Goal: Task Accomplishment & Management: Use online tool/utility

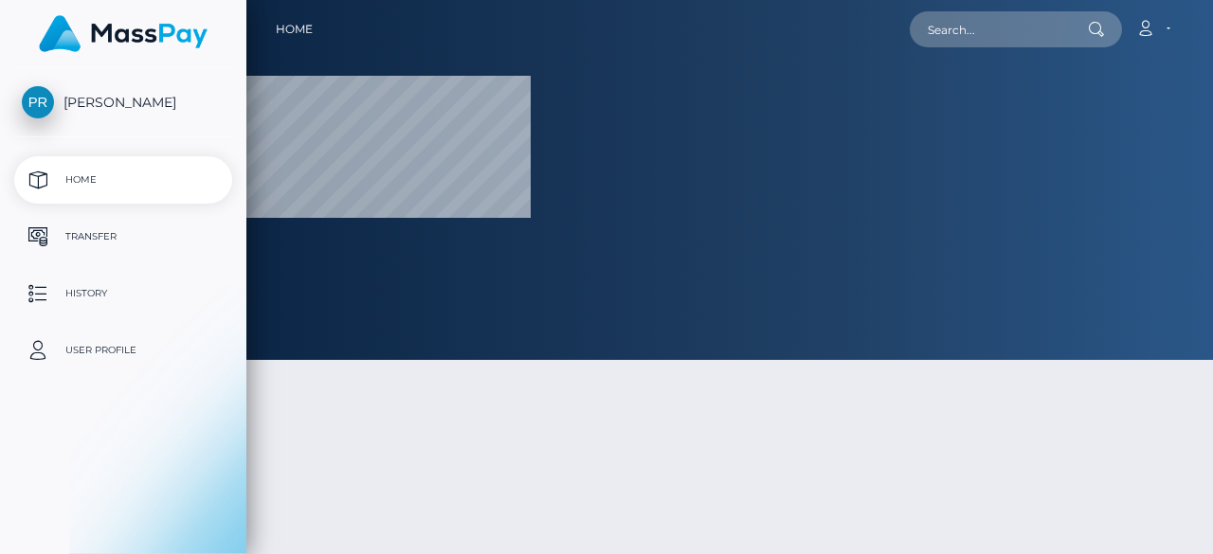
select select
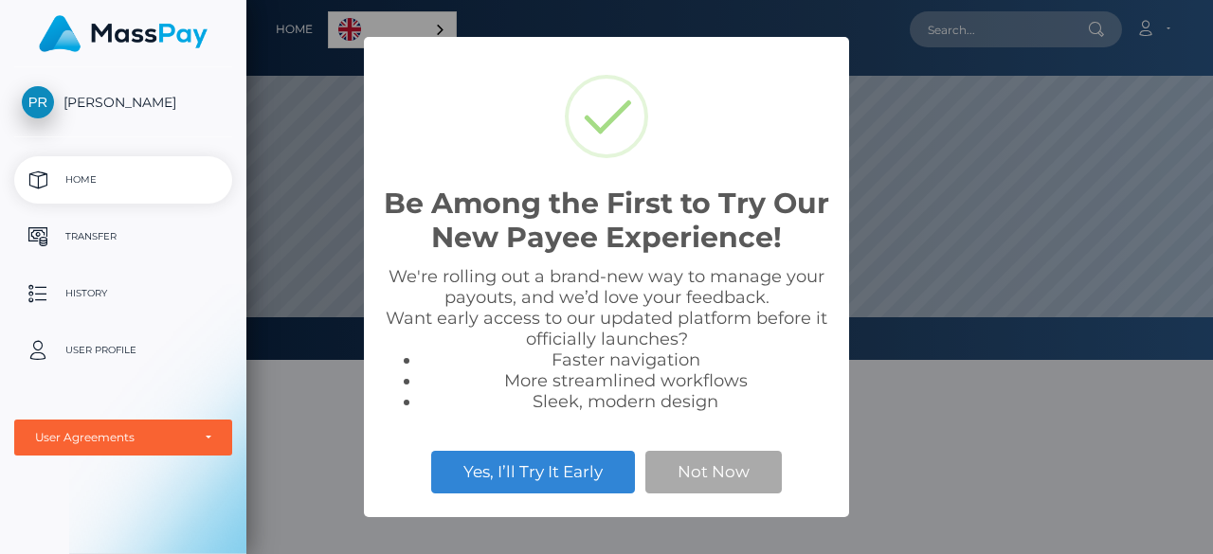
scroll to position [360, 966]
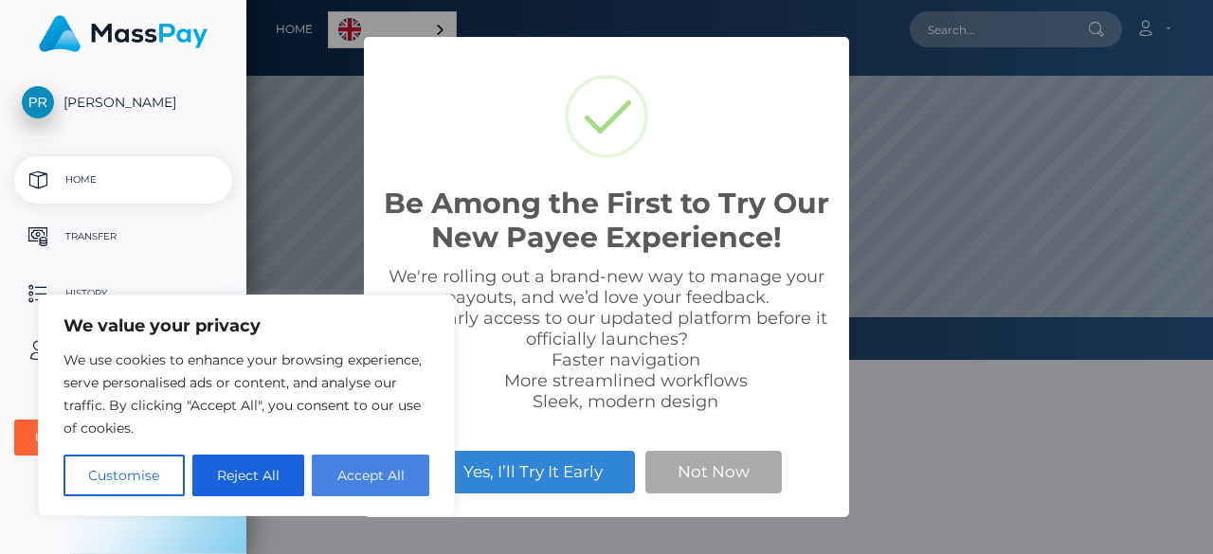
click at [328, 472] on button "Accept All" at bounding box center [370, 476] width 117 height 42
checkbox input "true"
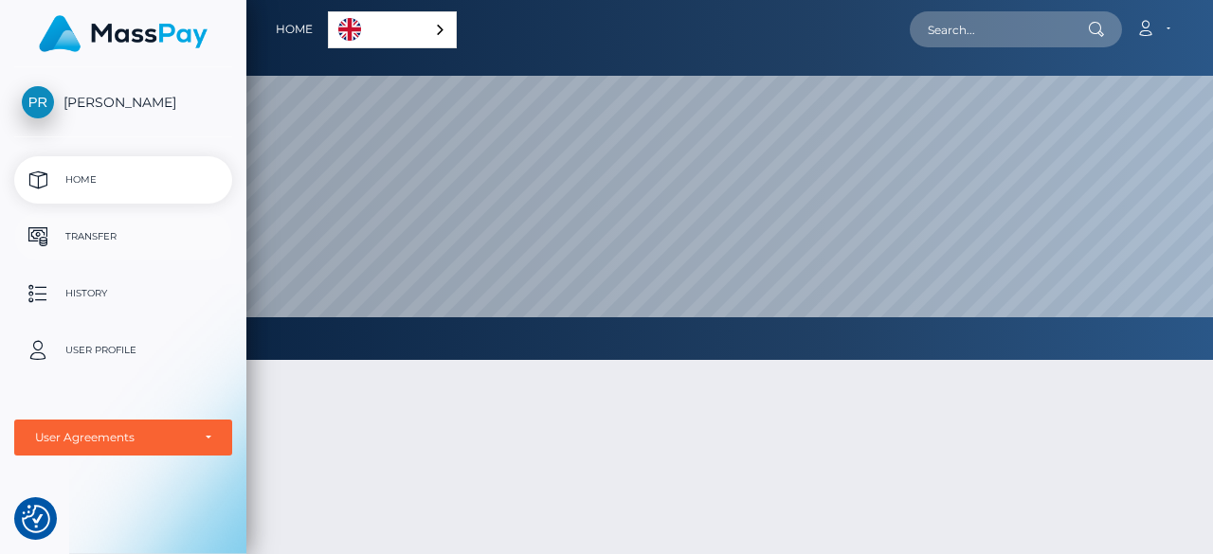
click at [102, 255] on link "Transfer" at bounding box center [123, 236] width 218 height 47
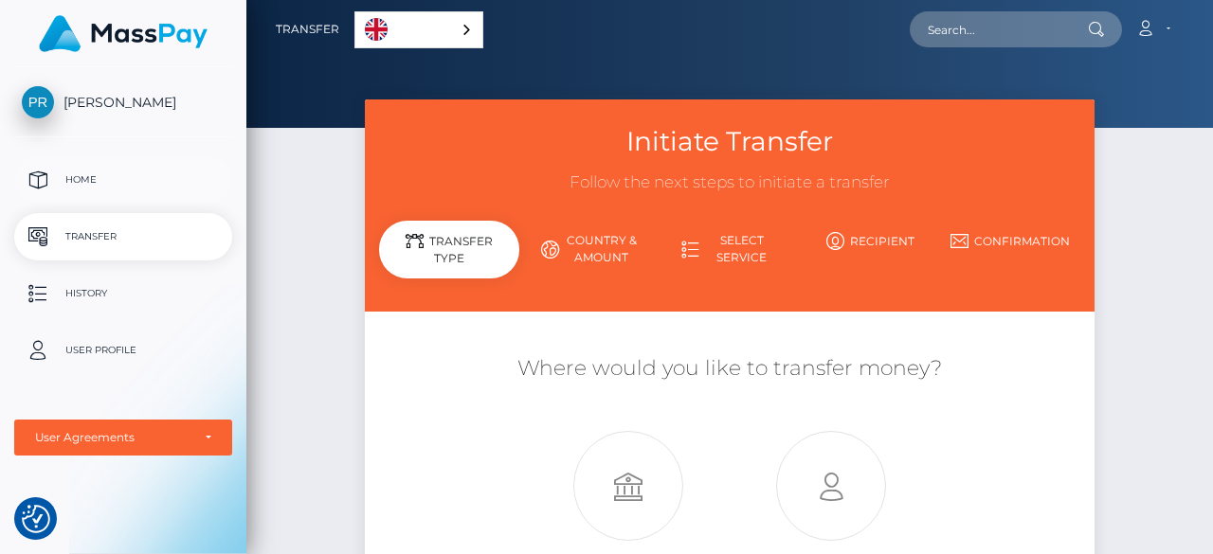
click at [82, 200] on link "Home" at bounding box center [123, 179] width 218 height 47
click at [98, 192] on p "Home" at bounding box center [123, 180] width 203 height 28
click at [401, 27] on link "English" at bounding box center [418, 29] width 127 height 35
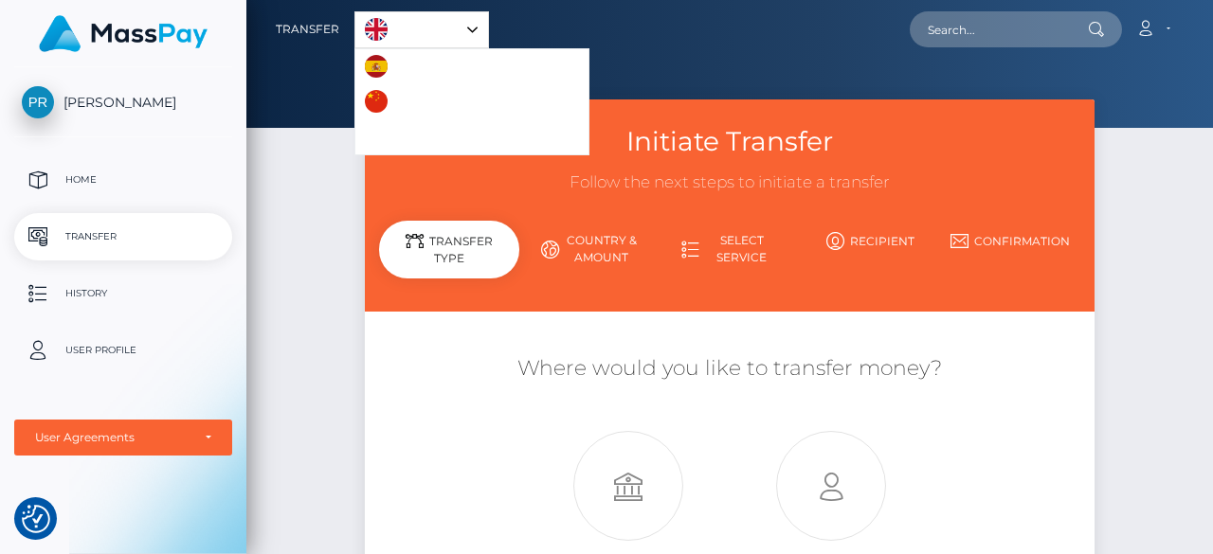
click at [392, 66] on link "Español" at bounding box center [408, 66] width 106 height 35
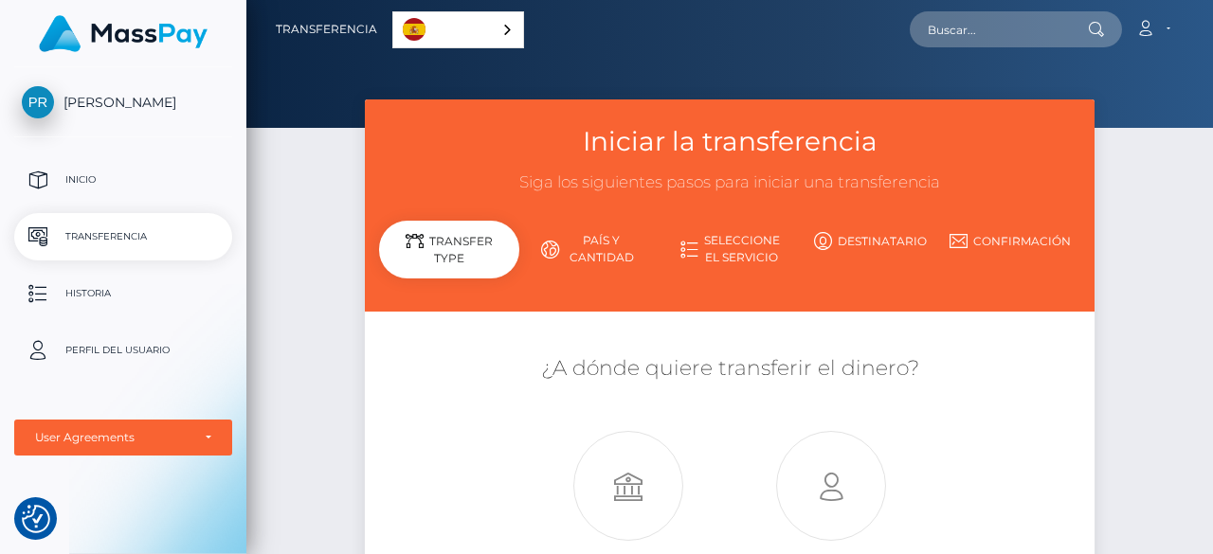
click at [430, 41] on link "Español" at bounding box center [458, 29] width 130 height 35
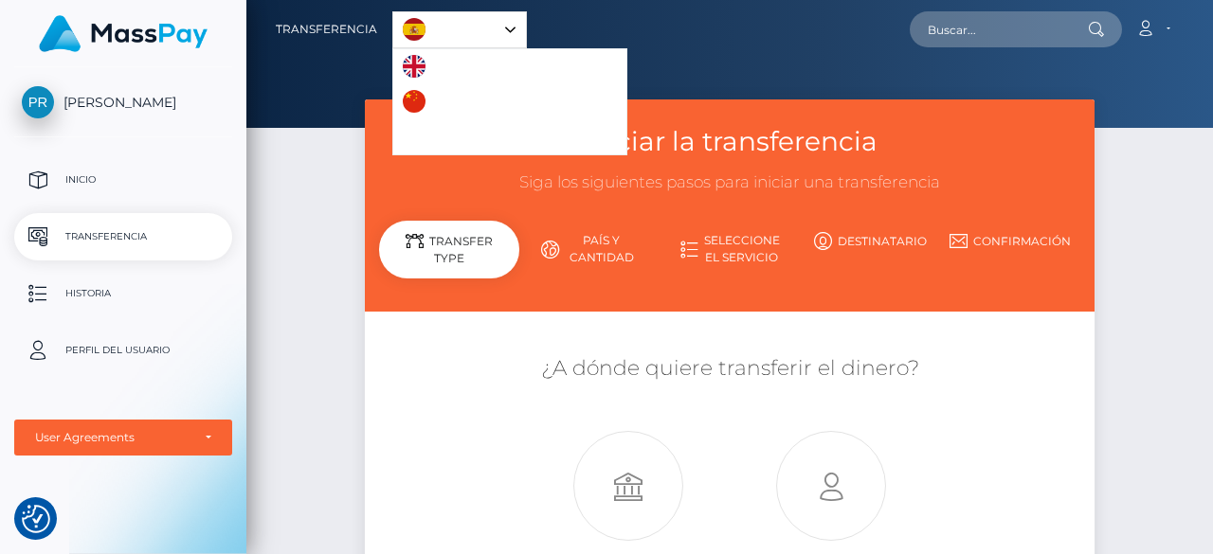
click at [430, 61] on link "English" at bounding box center [444, 66] width 103 height 35
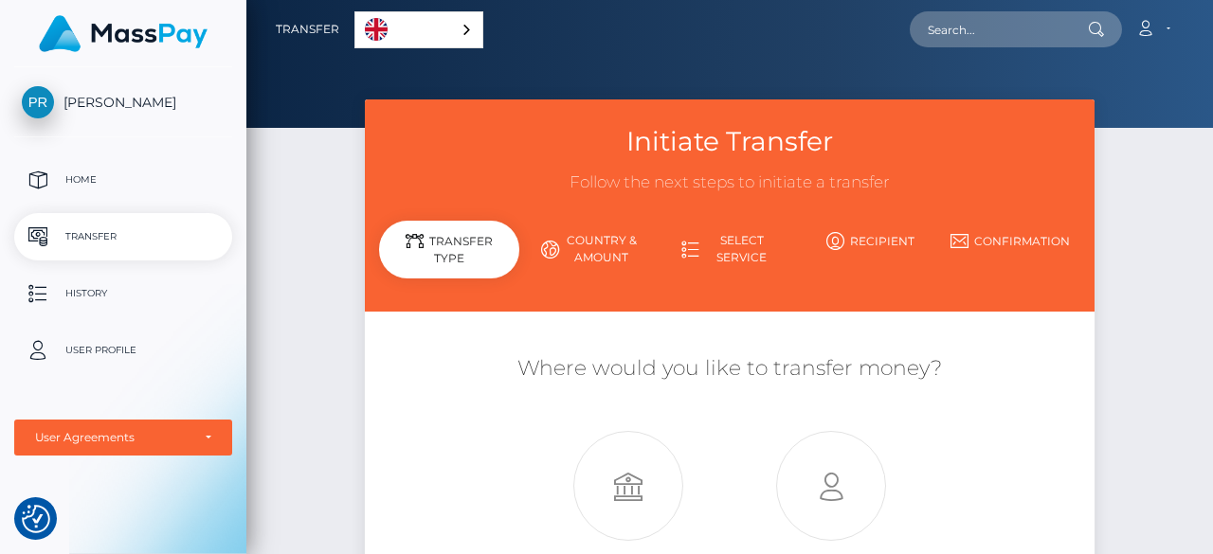
click at [1165, 259] on div "Initiate Transfer Follow the next steps to initiate a transfer Transfer Type Co…" at bounding box center [729, 409] width 966 height 620
click at [117, 291] on p "History" at bounding box center [123, 293] width 203 height 28
